Goal: Information Seeking & Learning: Find specific fact

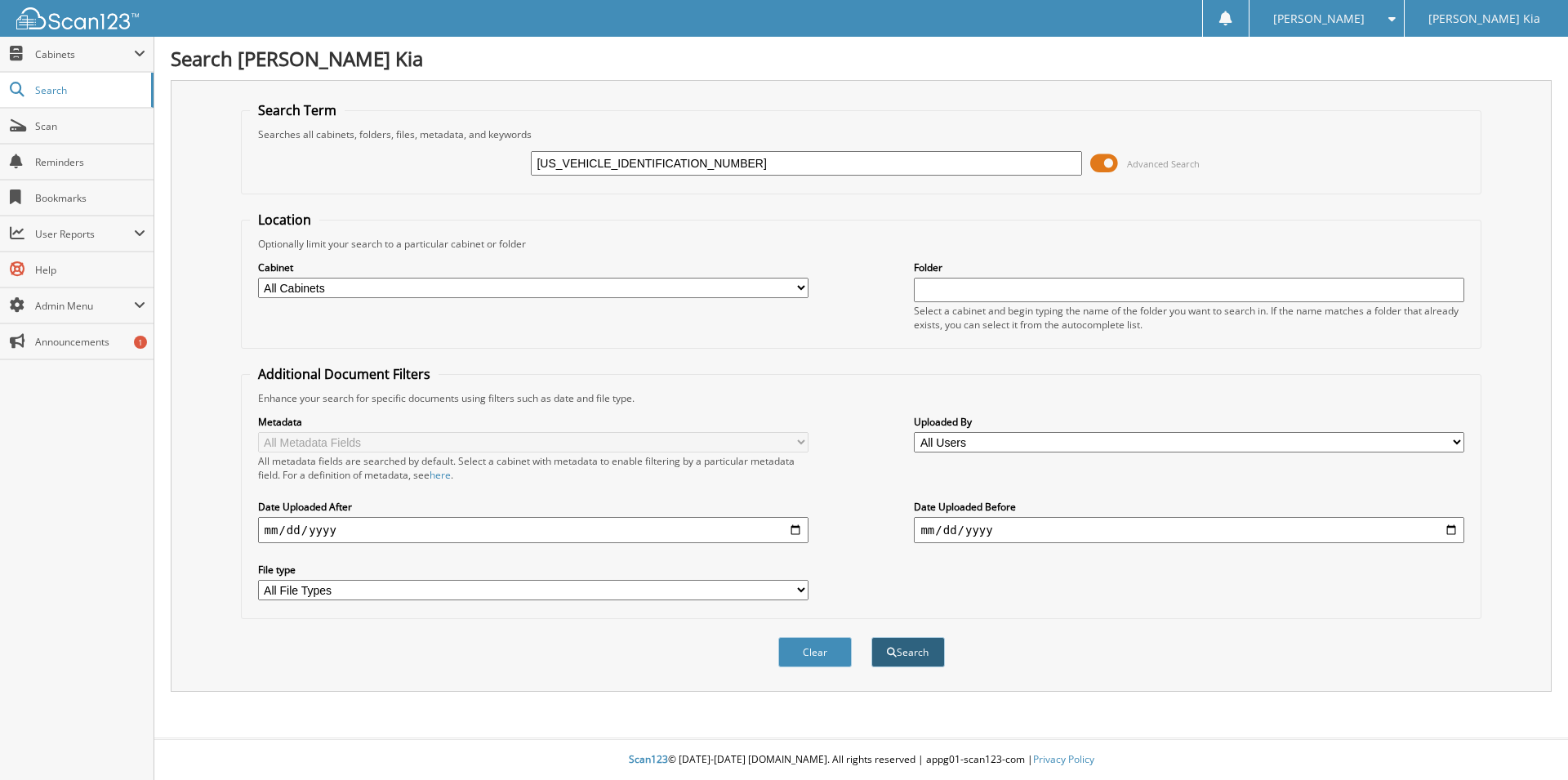
type input "[US_VEHICLE_IDENTIFICATION_NUMBER]"
click at [903, 668] on button "Search" at bounding box center [908, 652] width 74 height 30
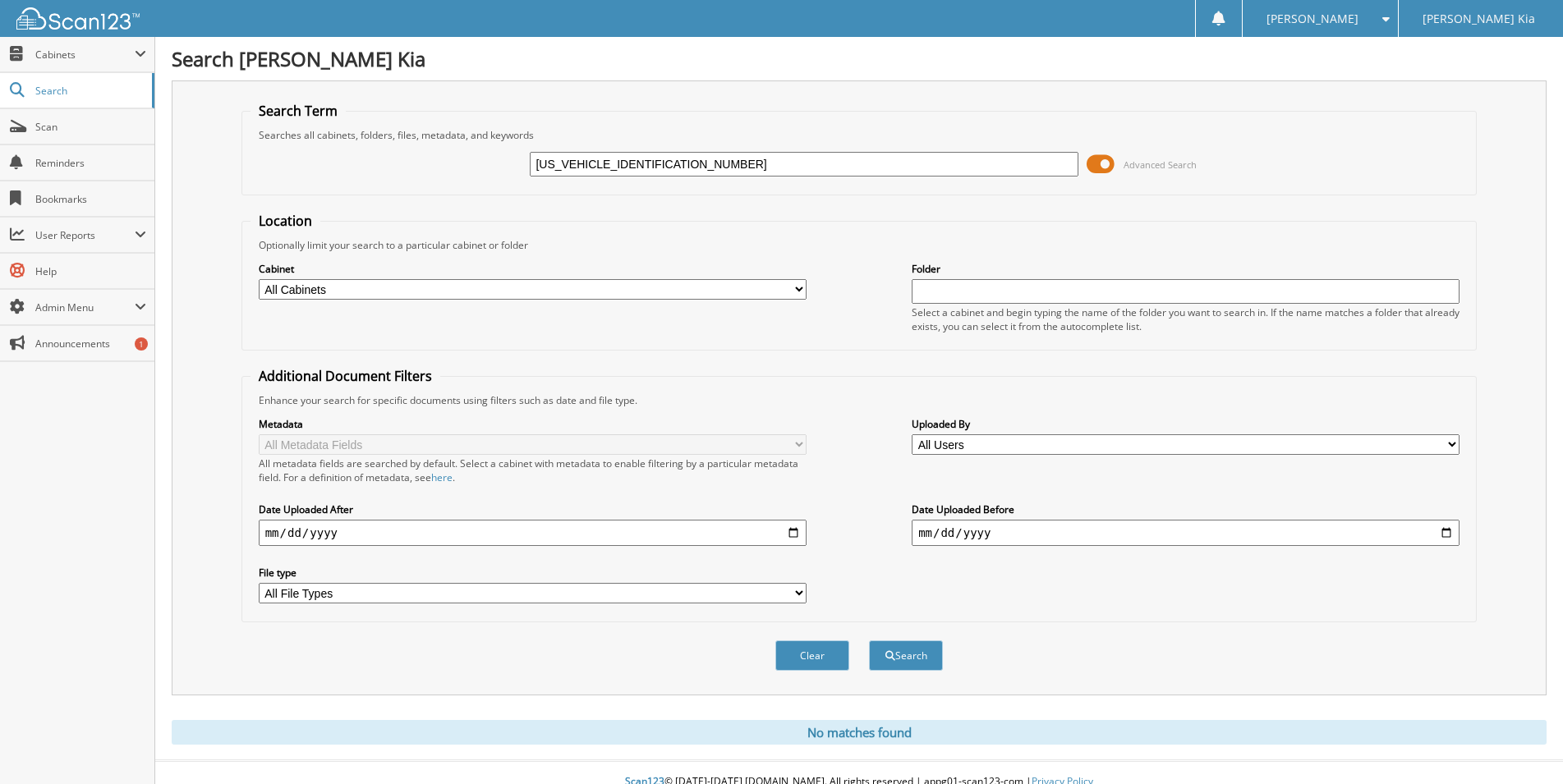
scroll to position [45, 0]
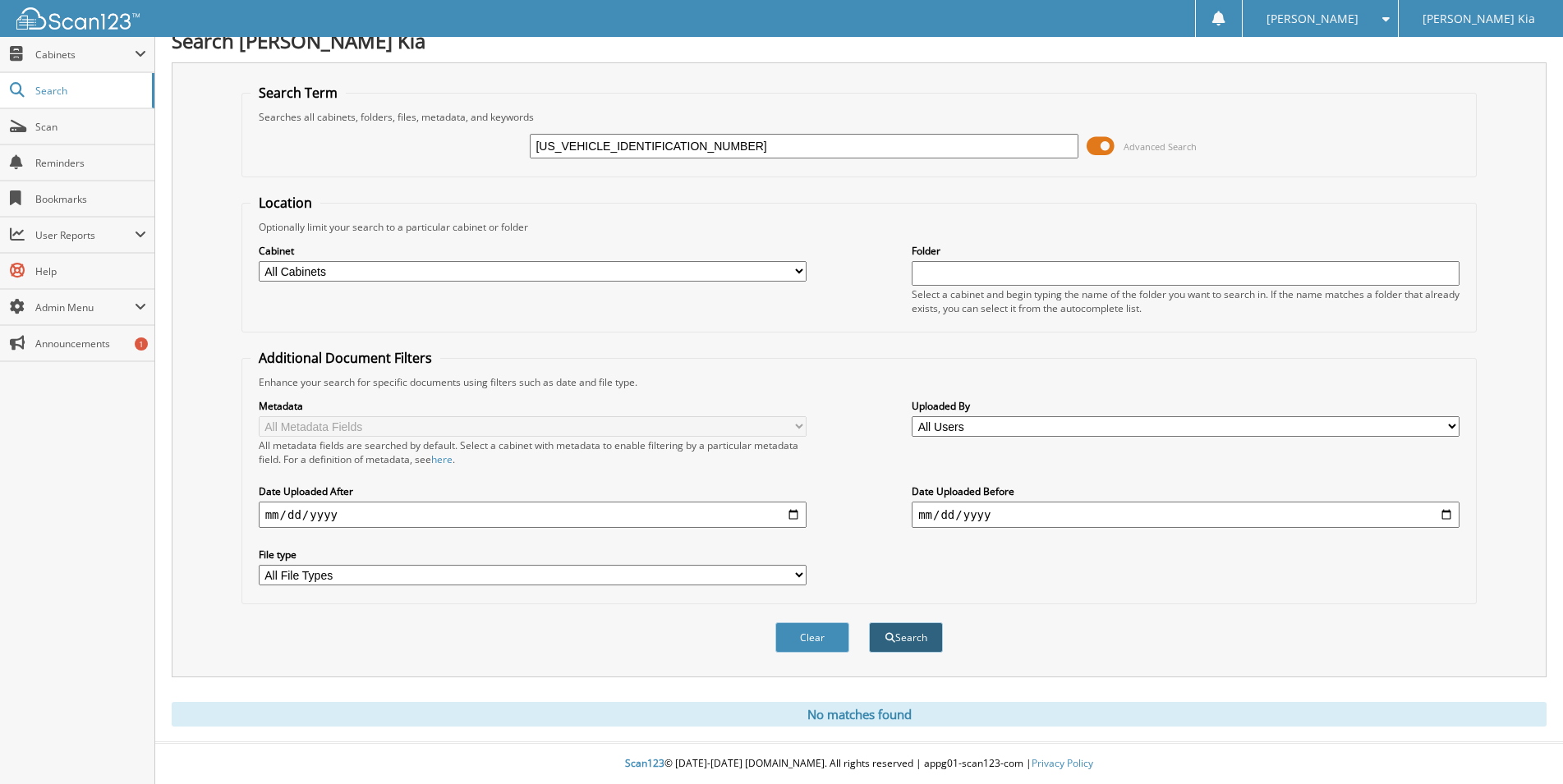
click at [921, 635] on button "Search" at bounding box center [906, 638] width 74 height 31
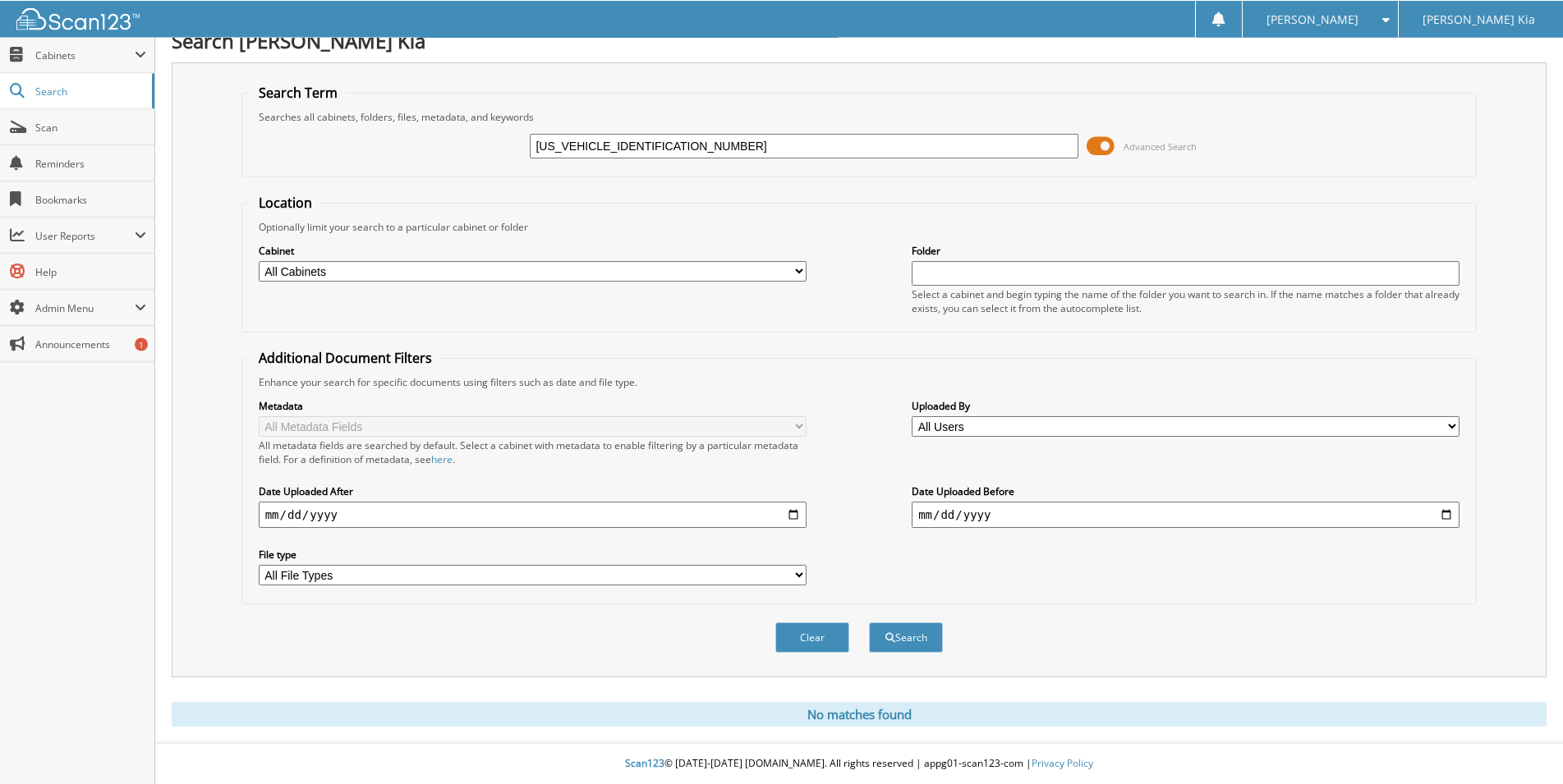
scroll to position [45, 0]
